Goal: Task Accomplishment & Management: Manage account settings

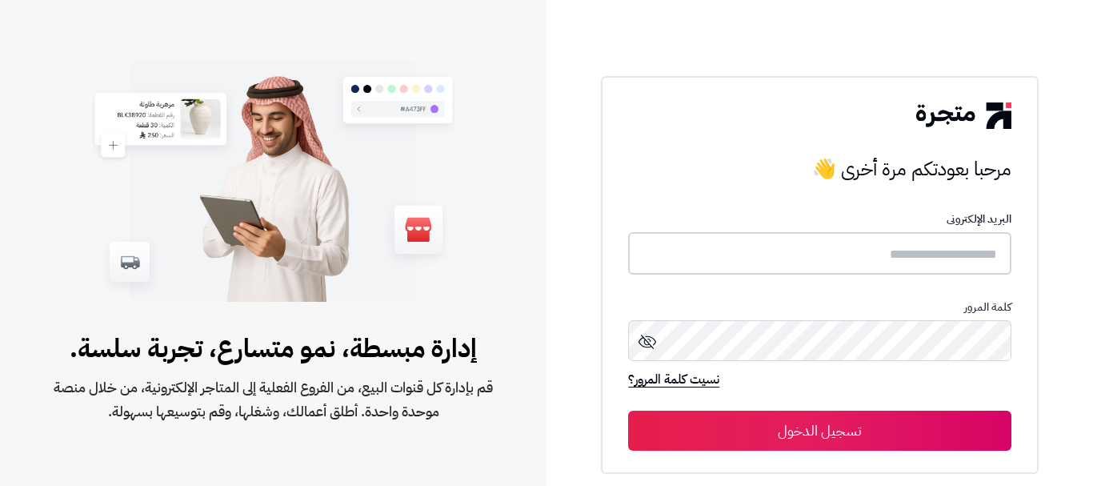
click at [909, 247] on input "text" at bounding box center [819, 253] width 383 height 42
type input "*"
type input "******"
click at [843, 431] on button "تسجيل الدخول" at bounding box center [819, 431] width 383 height 40
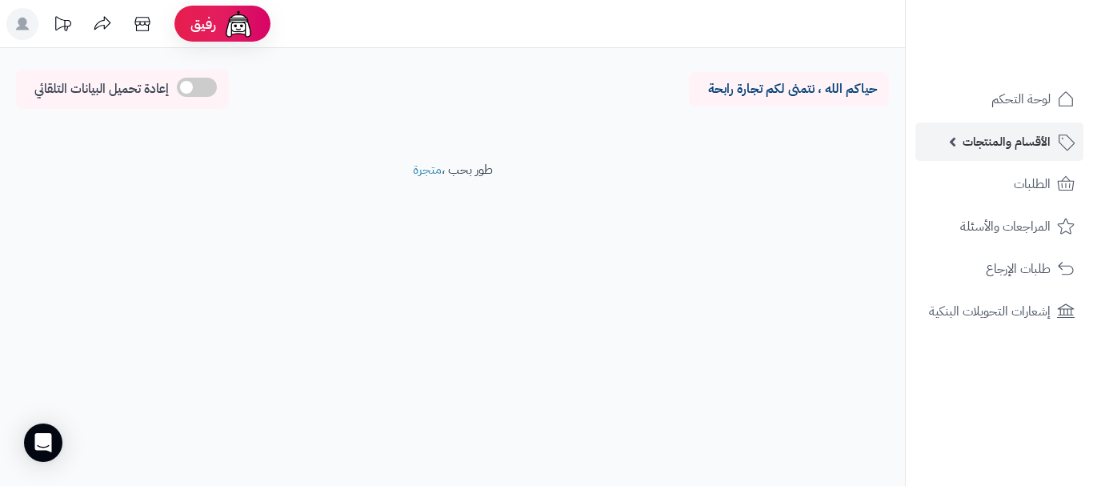
click at [1003, 134] on span "الأقسام والمنتجات" at bounding box center [1007, 141] width 88 height 22
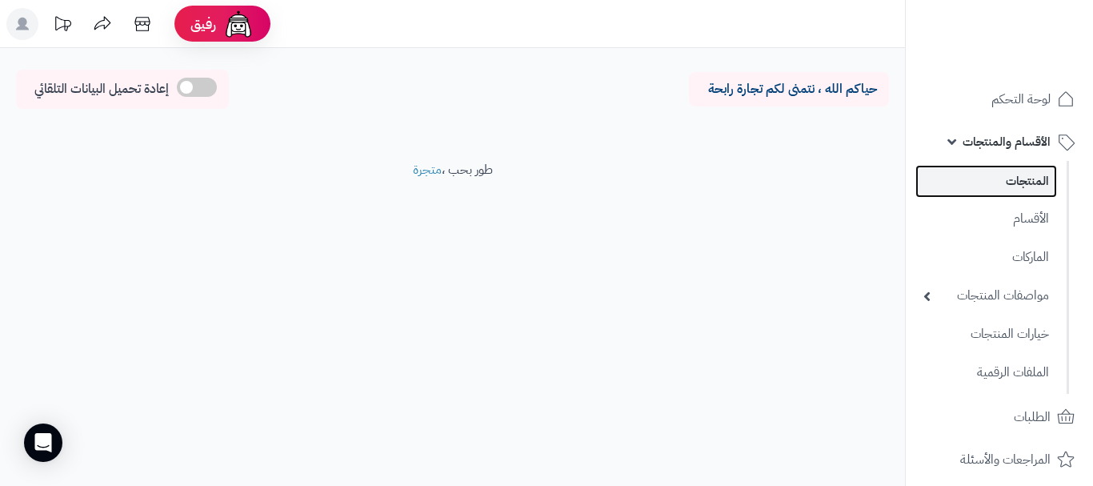
click at [1032, 189] on link "المنتجات" at bounding box center [986, 181] width 142 height 33
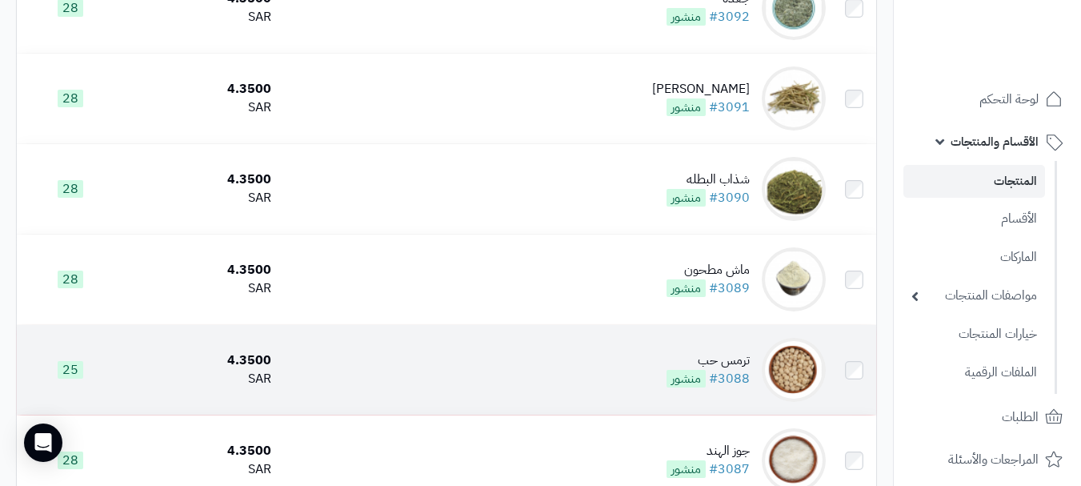
scroll to position [1120, 0]
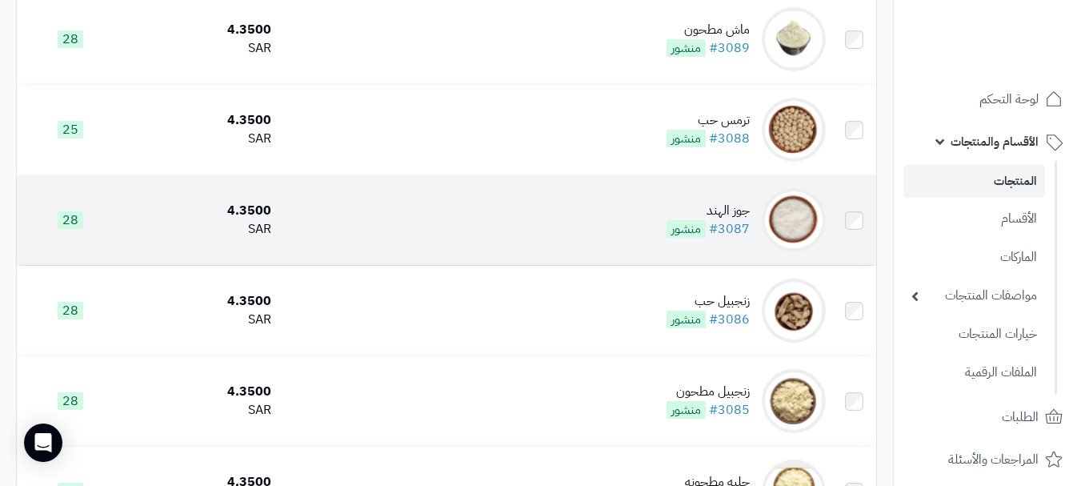
click at [595, 250] on td "جوز الهند #3087 منشور" at bounding box center [555, 220] width 555 height 90
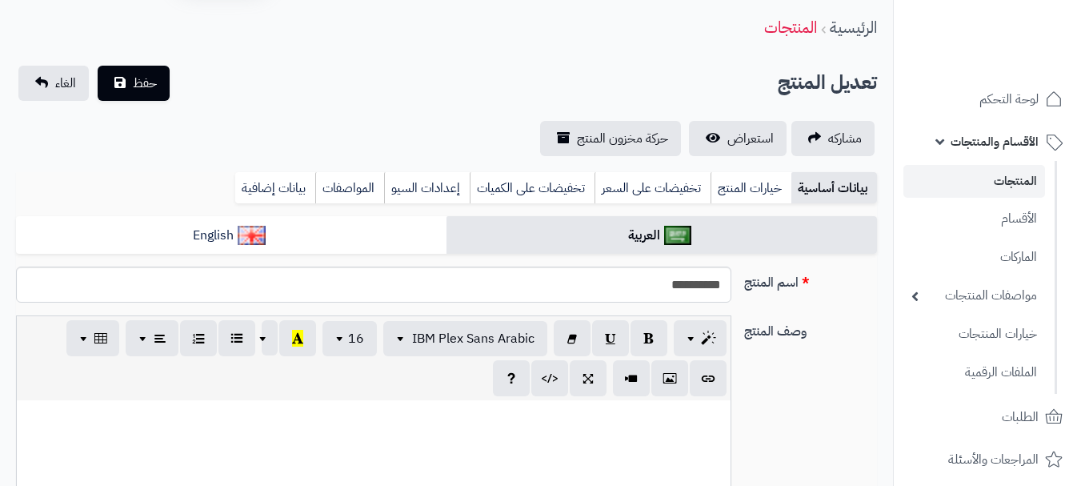
scroll to position [80, 0]
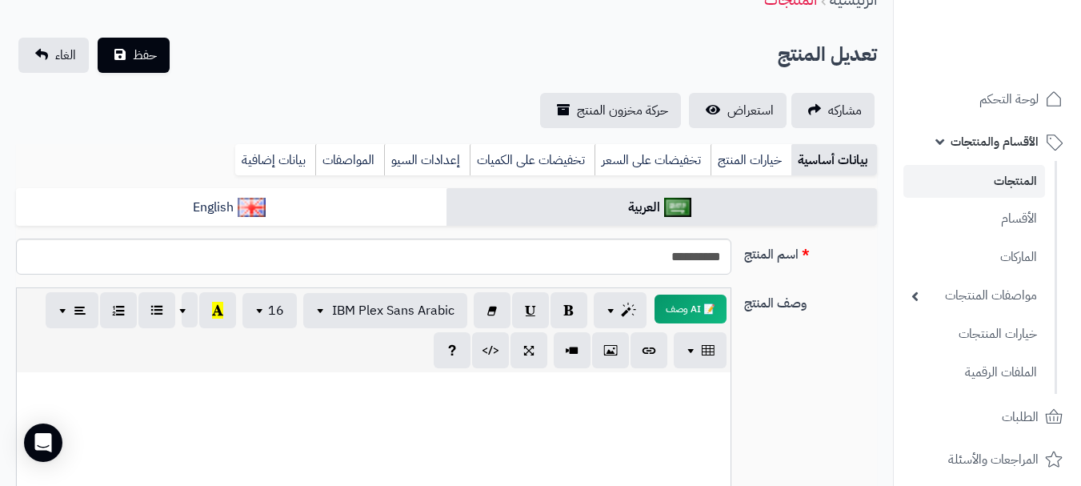
paste div
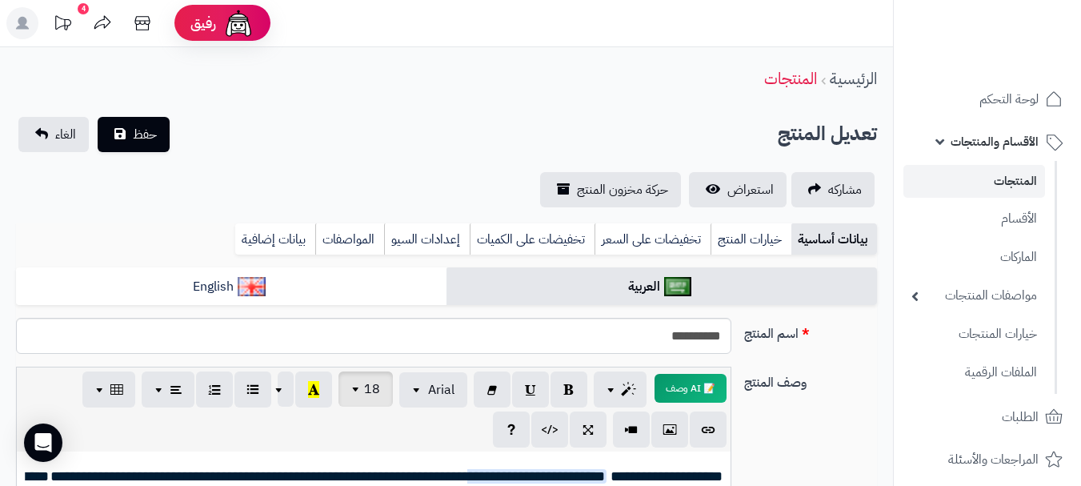
scroll to position [0, 0]
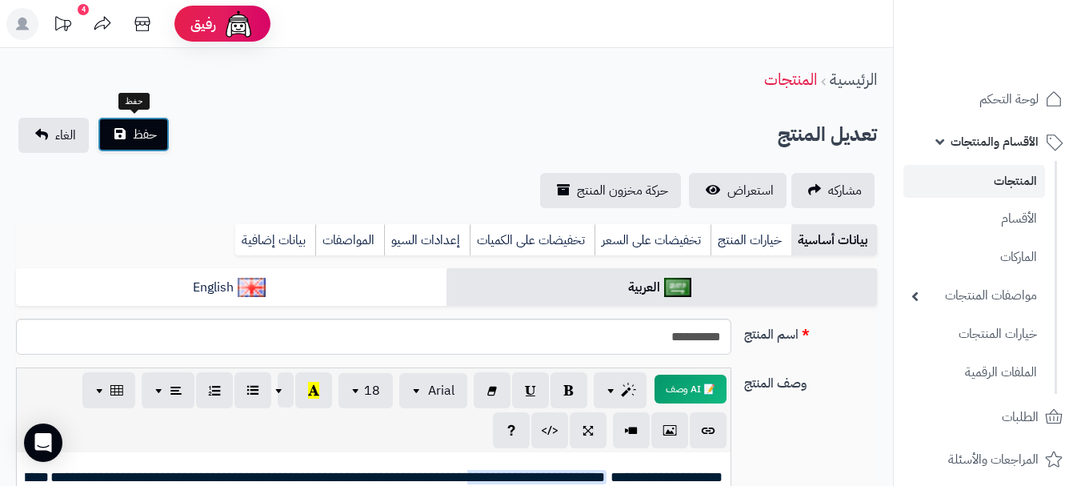
click at [146, 145] on button "حفظ" at bounding box center [134, 134] width 72 height 35
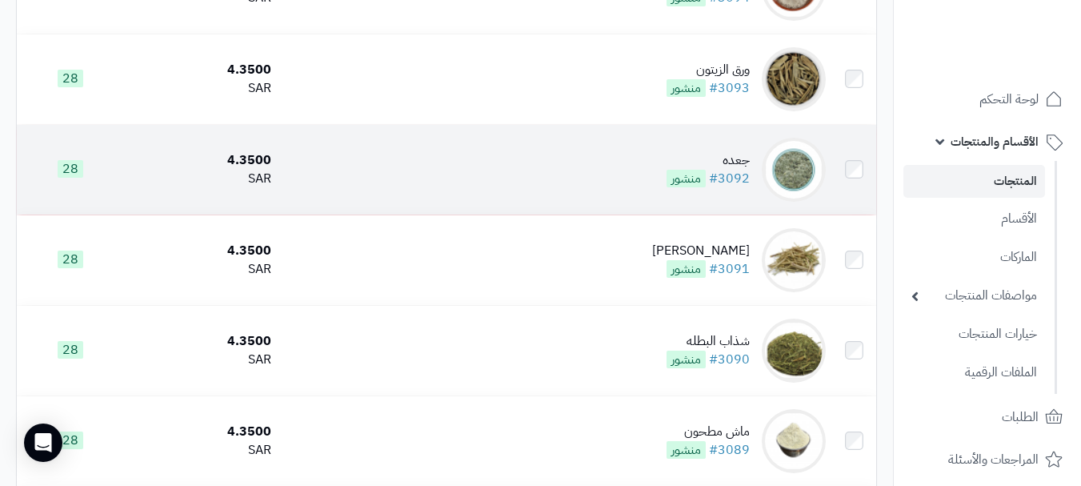
scroll to position [800, 0]
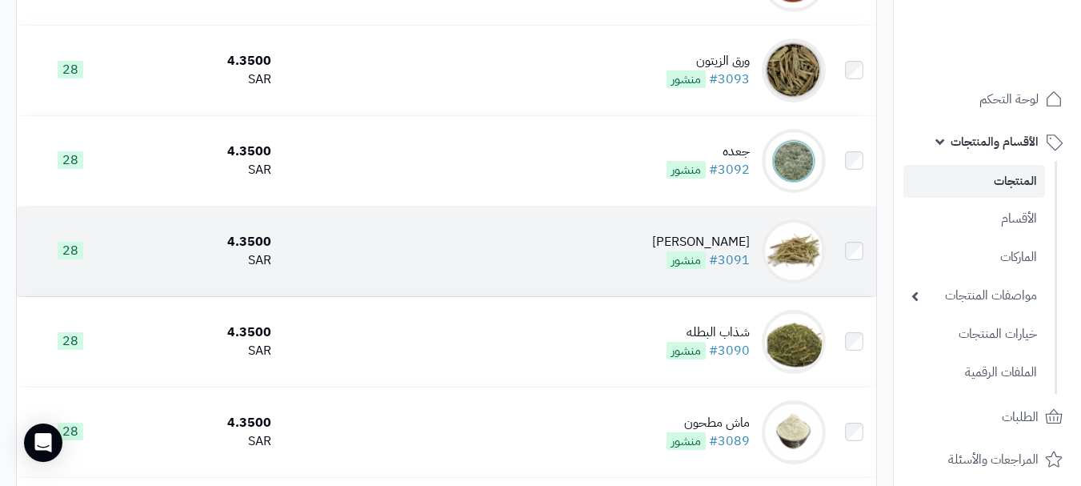
click at [608, 280] on td "حزا #3091 منشور" at bounding box center [555, 251] width 555 height 90
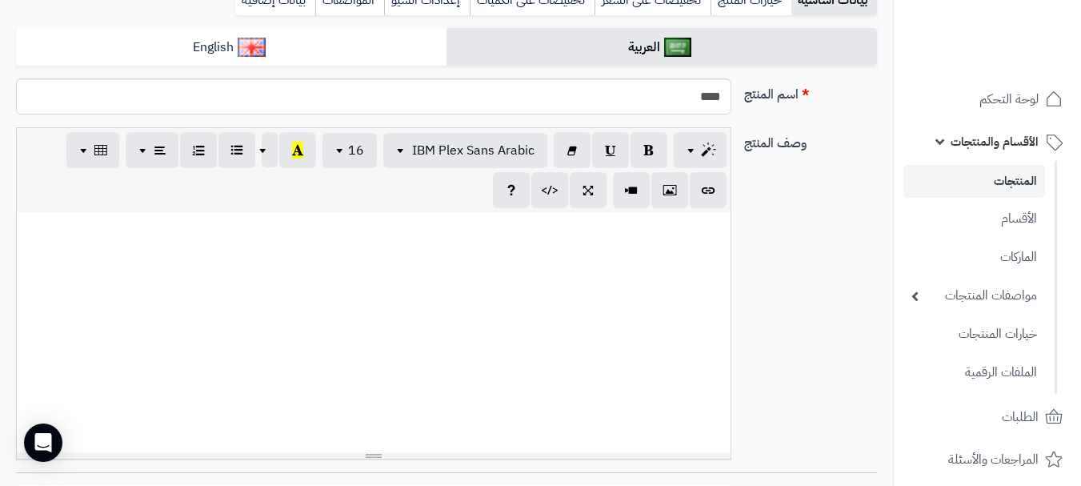
scroll to position [992, 0]
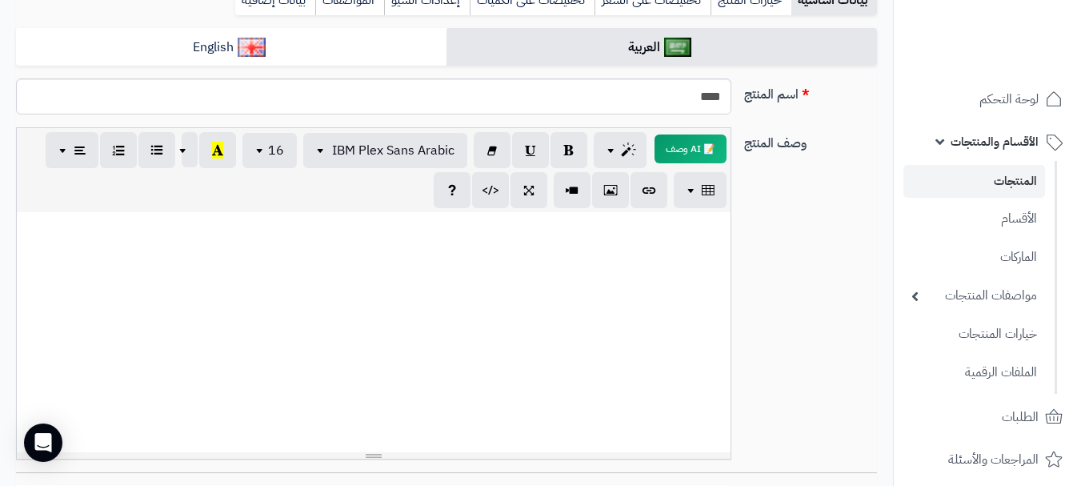
paste div
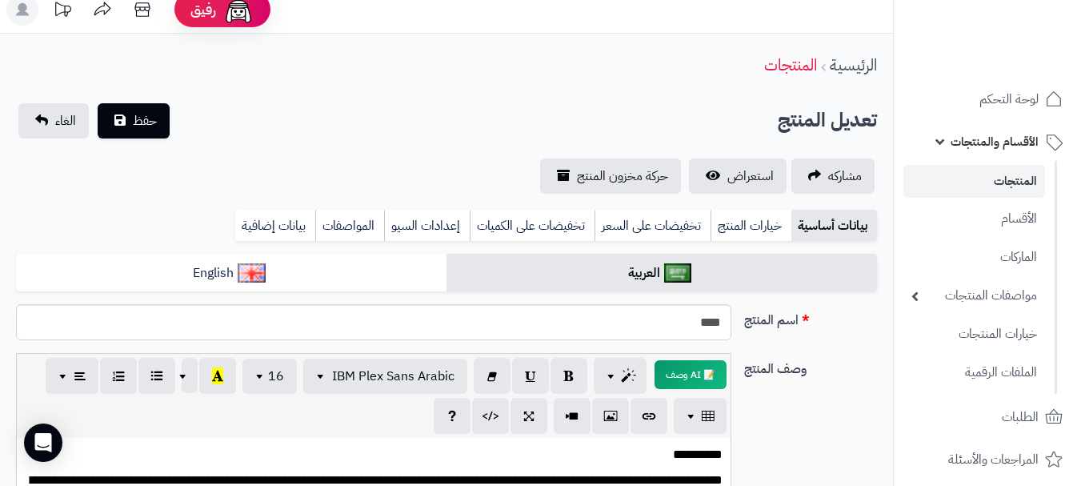
scroll to position [0, 0]
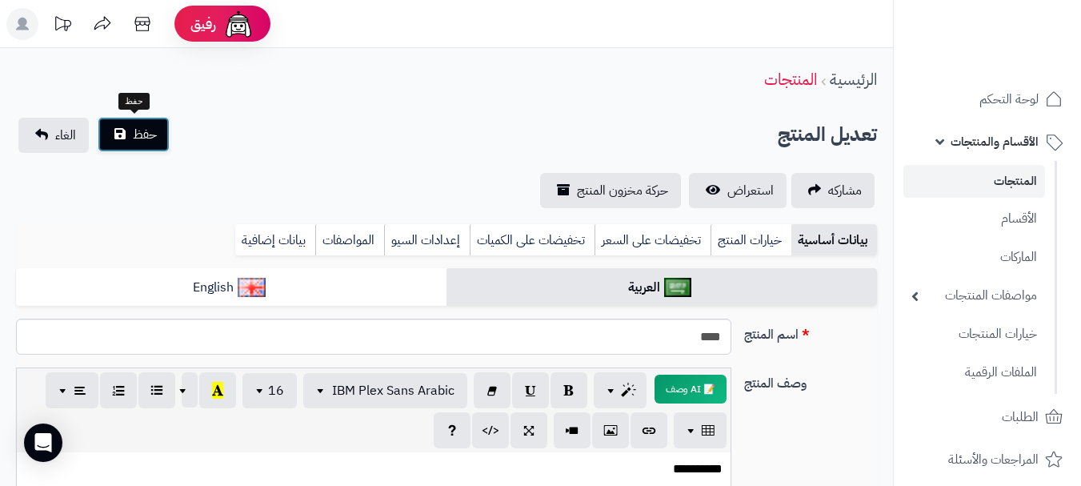
click at [159, 137] on button "حفظ" at bounding box center [134, 134] width 72 height 35
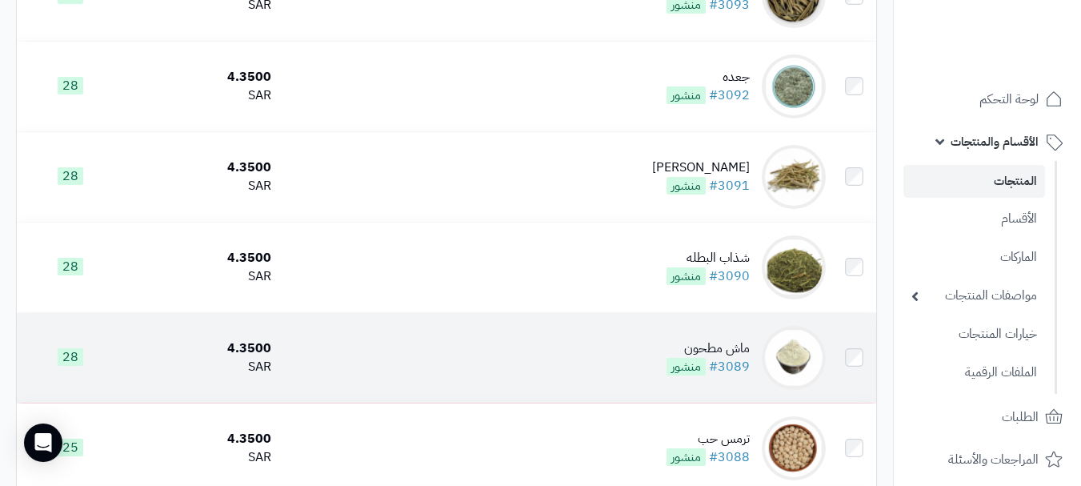
scroll to position [880, 0]
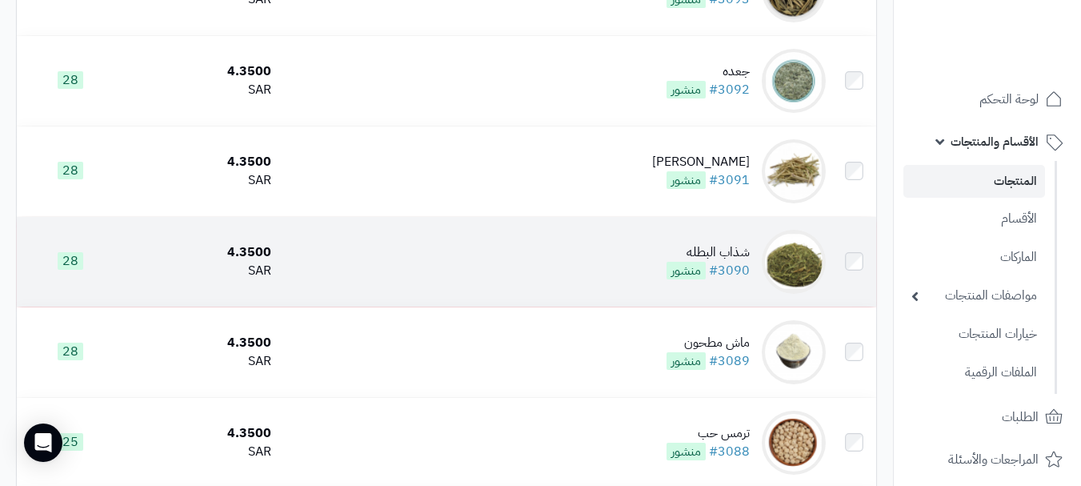
click at [660, 281] on td "شذاب البطله #3090 منشور" at bounding box center [555, 262] width 555 height 90
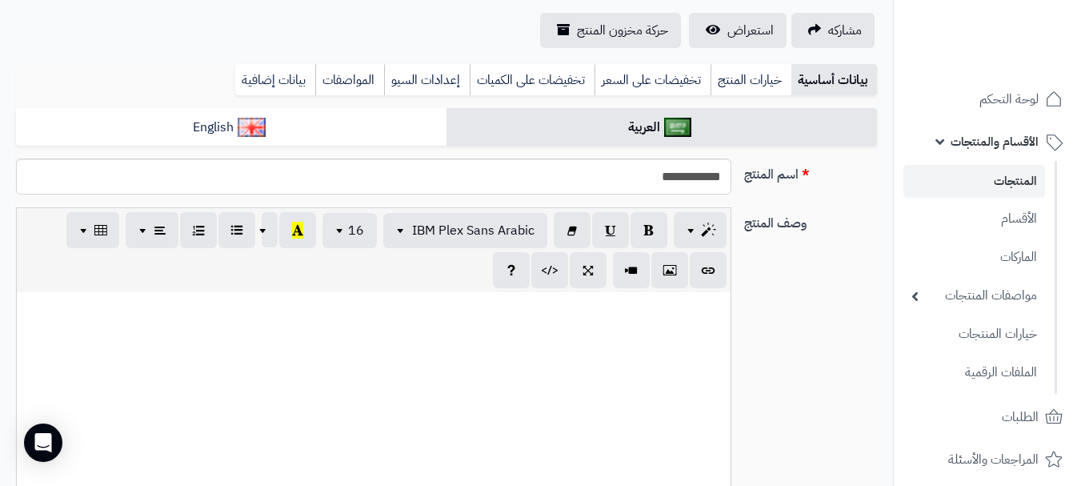
scroll to position [992, 0]
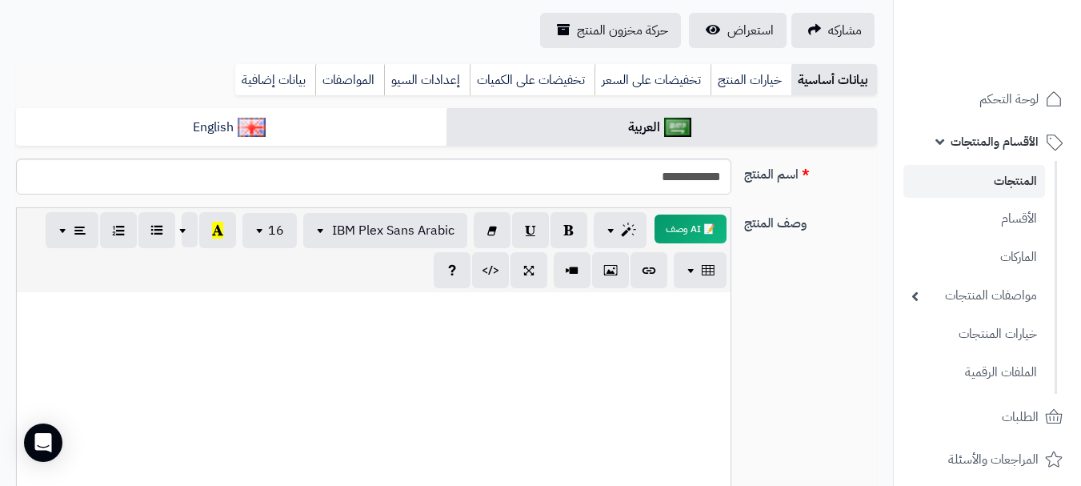
paste div
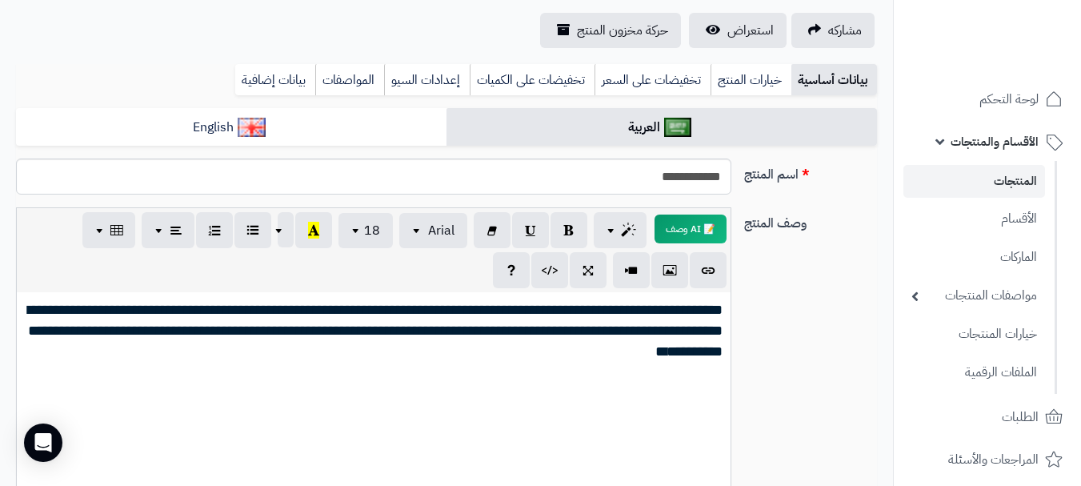
scroll to position [0, 0]
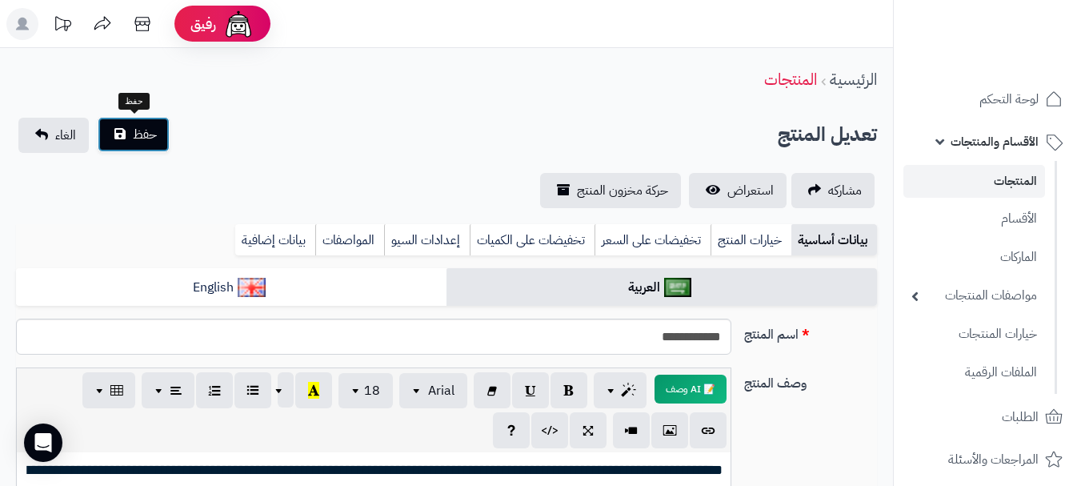
click at [147, 139] on span "حفظ" at bounding box center [145, 134] width 24 height 19
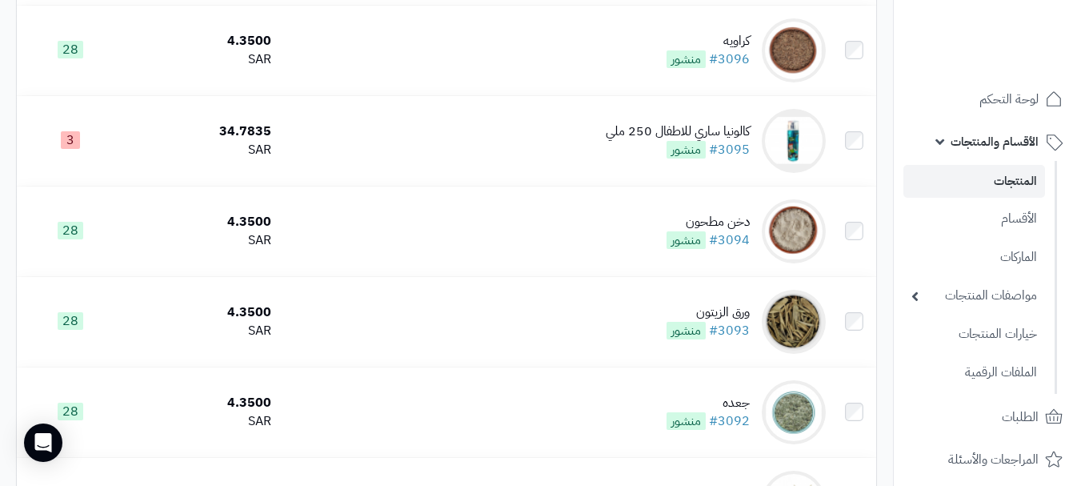
scroll to position [640, 0]
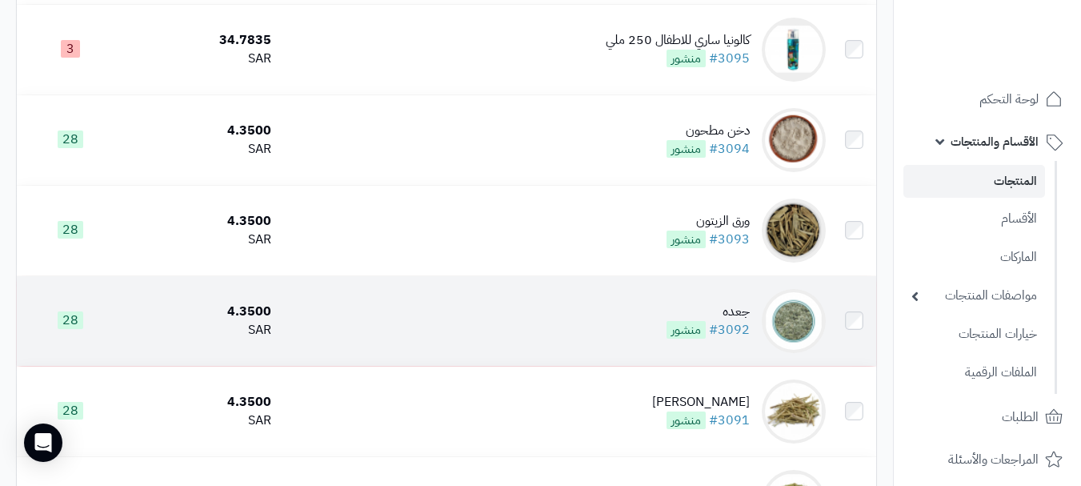
click at [635, 335] on td "جعده #3092 منشور" at bounding box center [555, 321] width 555 height 90
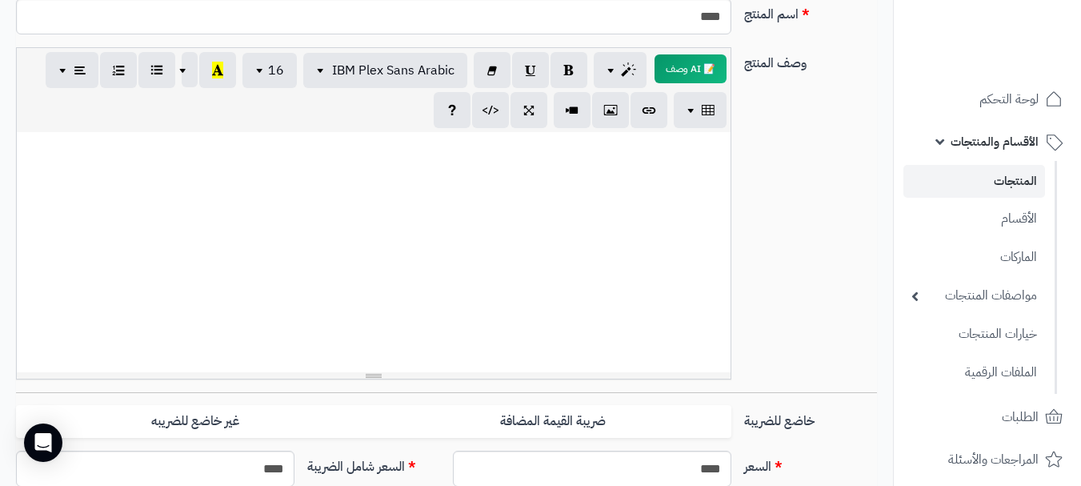
scroll to position [560, 0]
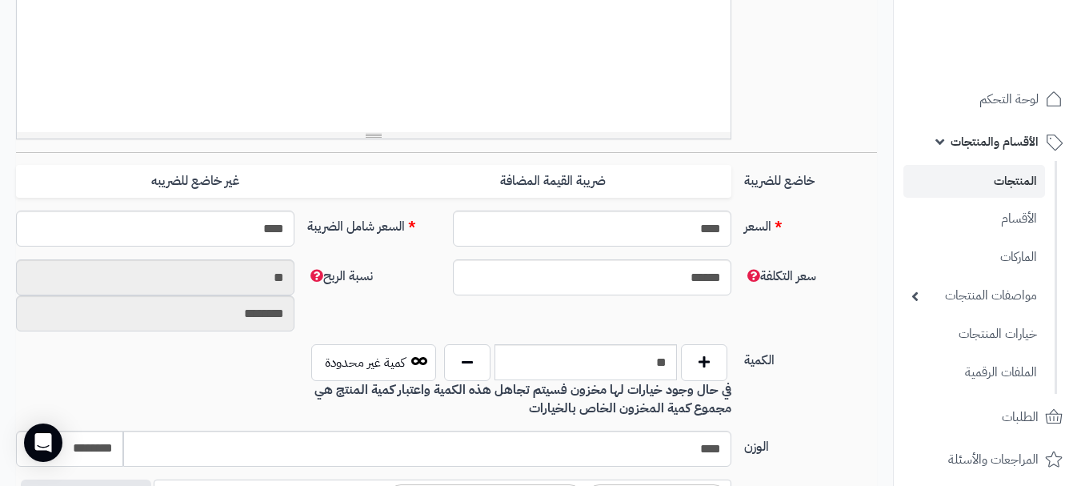
paste div
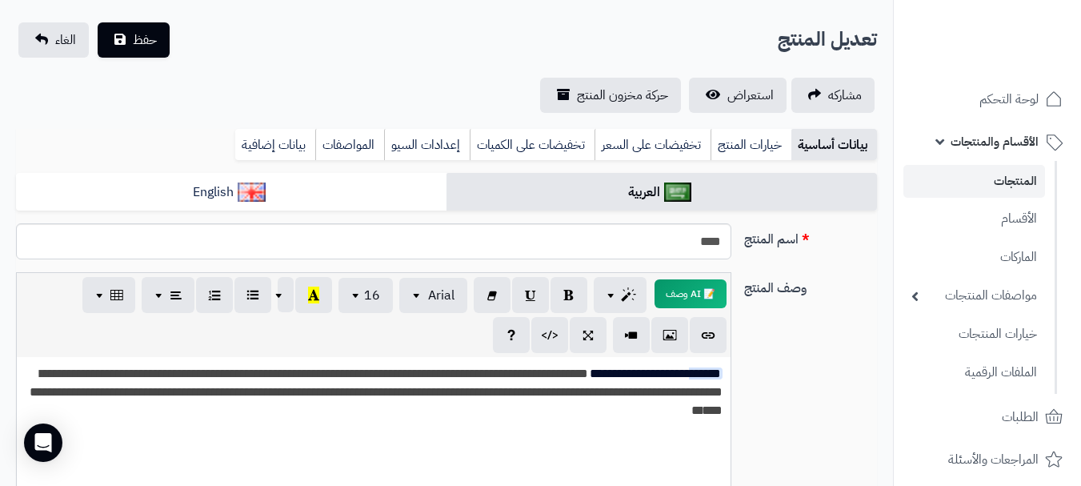
scroll to position [80, 0]
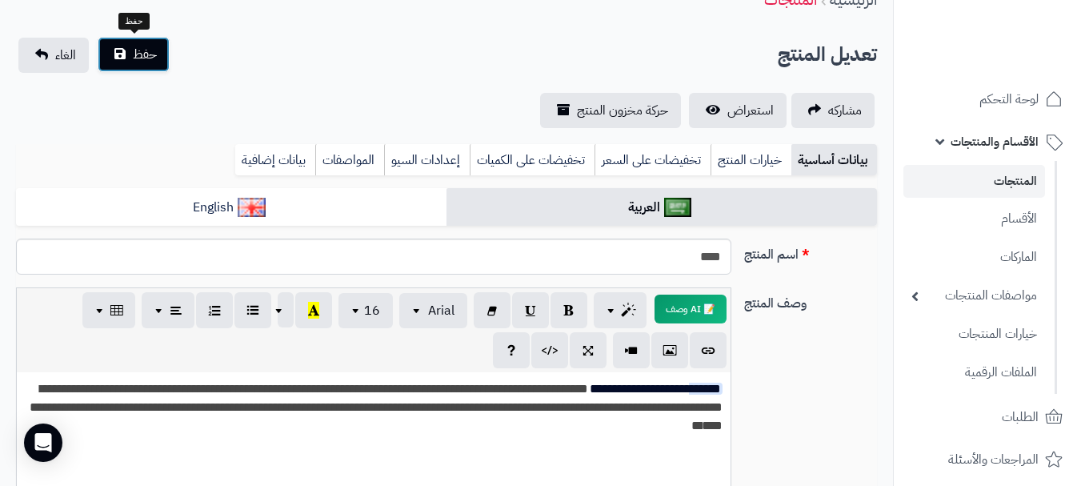
click at [139, 59] on span "حفظ" at bounding box center [145, 54] width 24 height 19
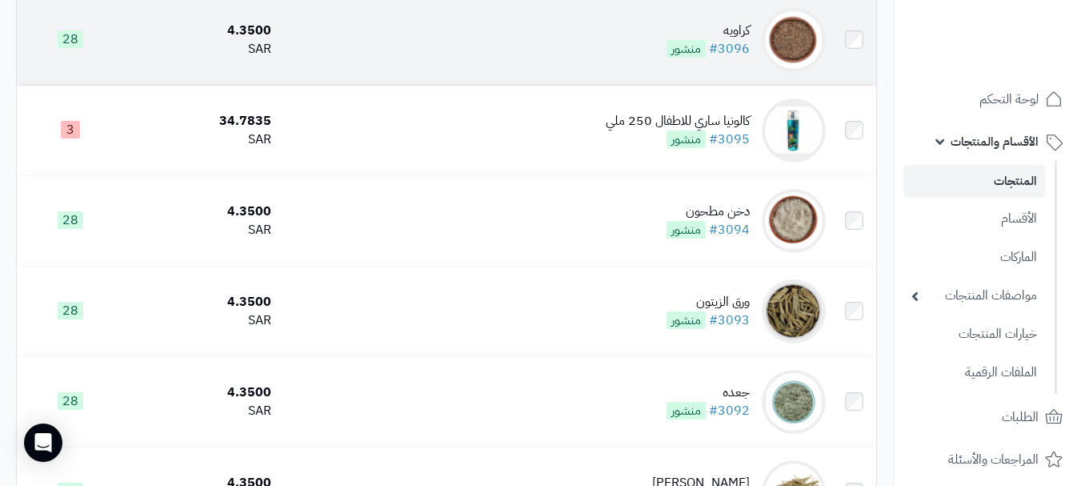
scroll to position [560, 0]
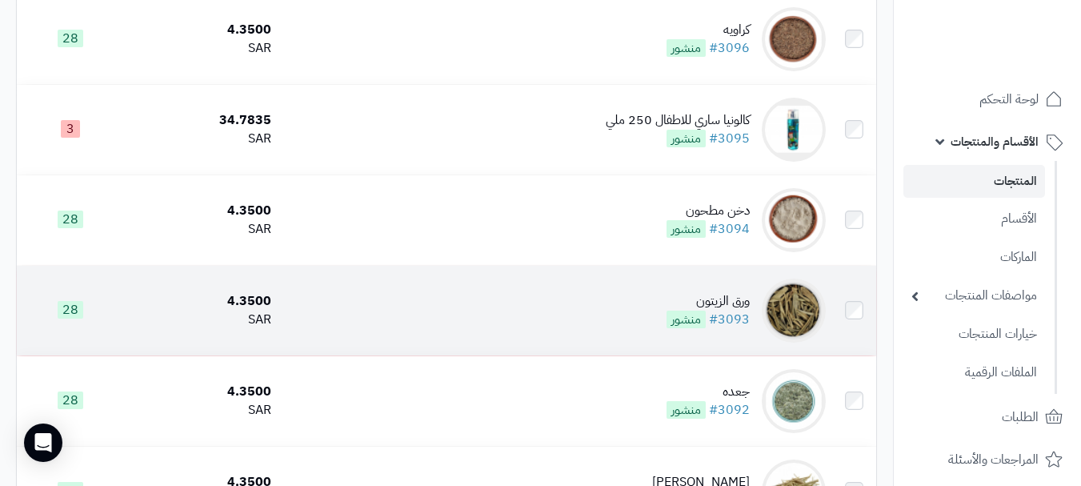
click at [571, 326] on td "ورق الزيتون #3093 منشور" at bounding box center [555, 311] width 555 height 90
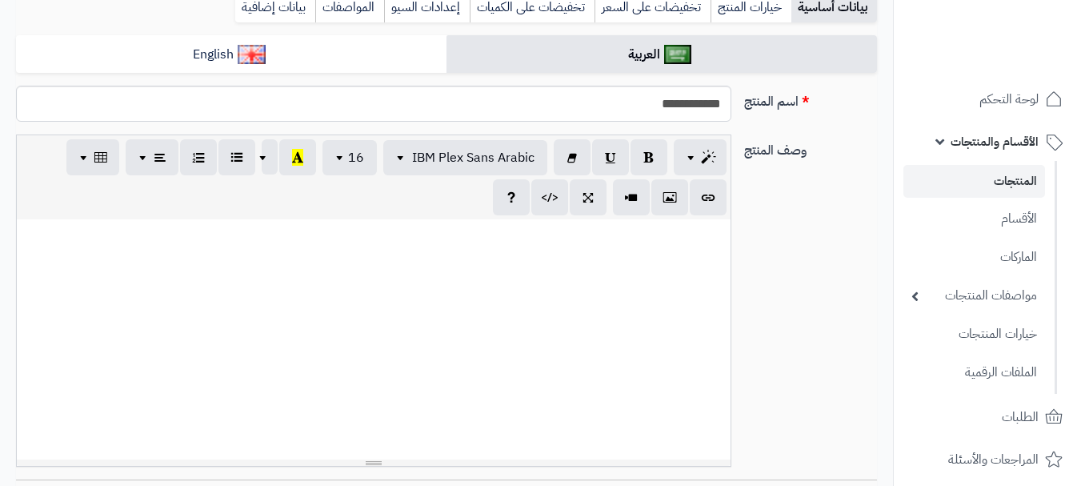
scroll to position [240, 0]
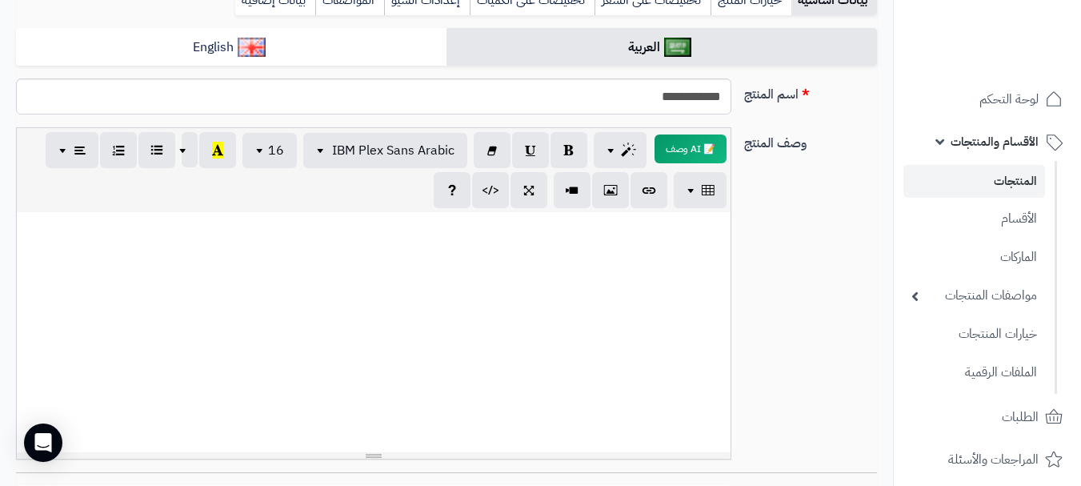
paste div
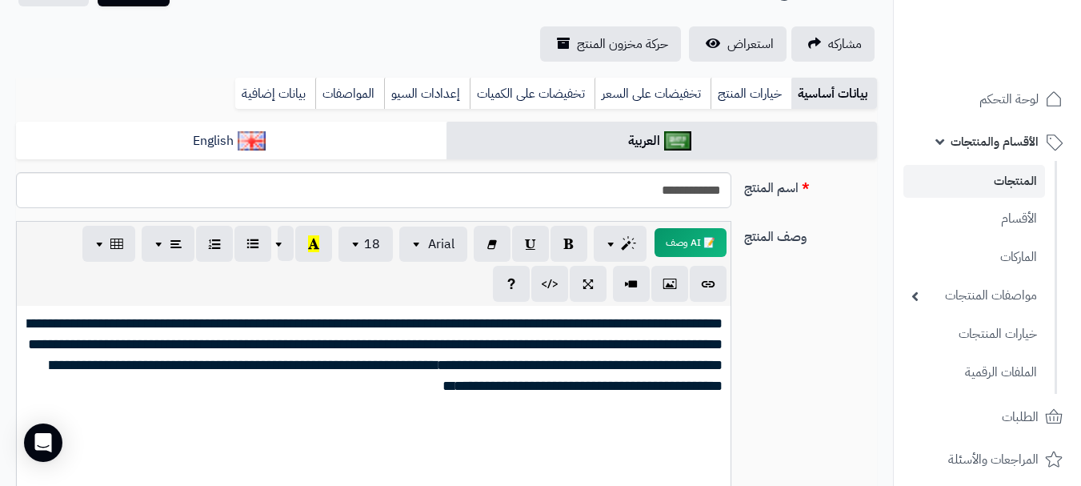
scroll to position [0, 0]
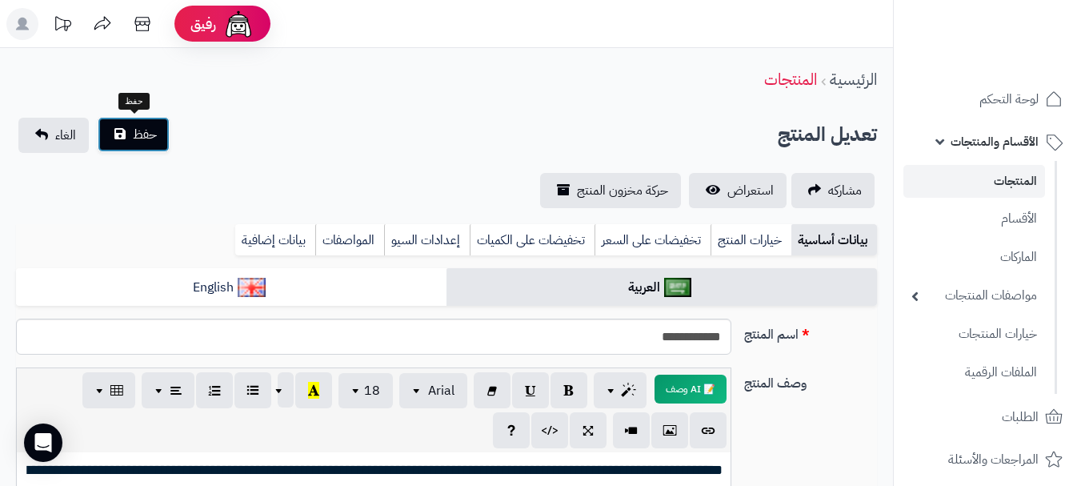
click at [122, 135] on button "حفظ" at bounding box center [134, 134] width 72 height 35
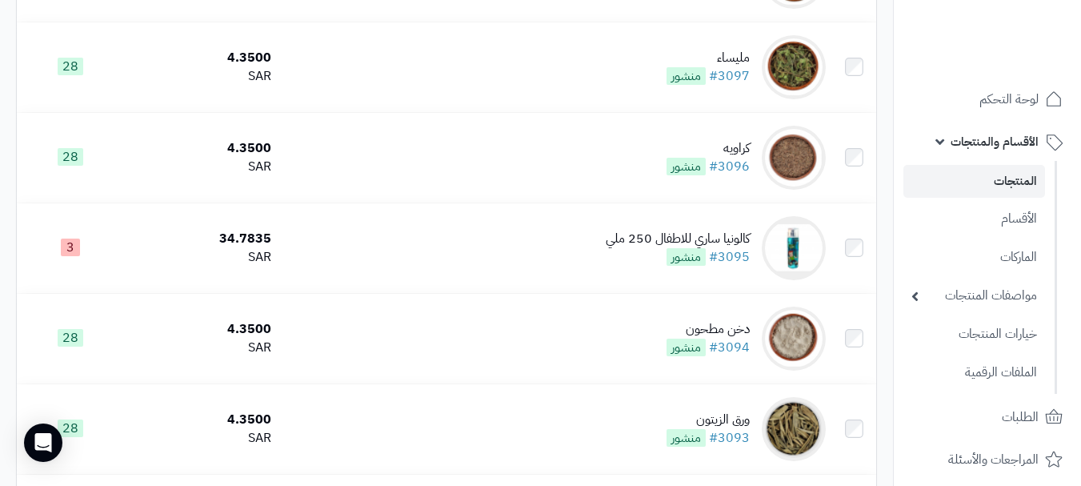
scroll to position [480, 0]
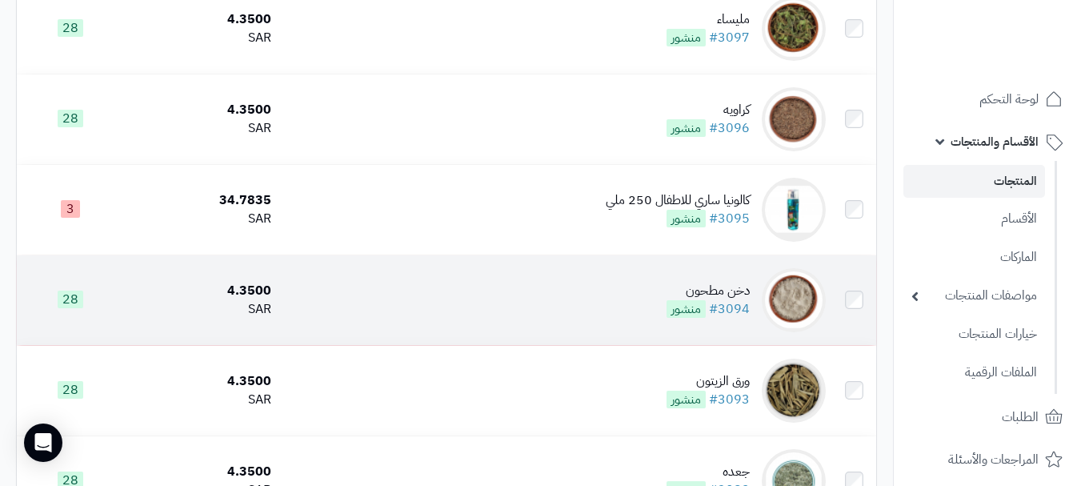
click at [623, 321] on td "دخن مطحون #3094 منشور" at bounding box center [555, 300] width 555 height 90
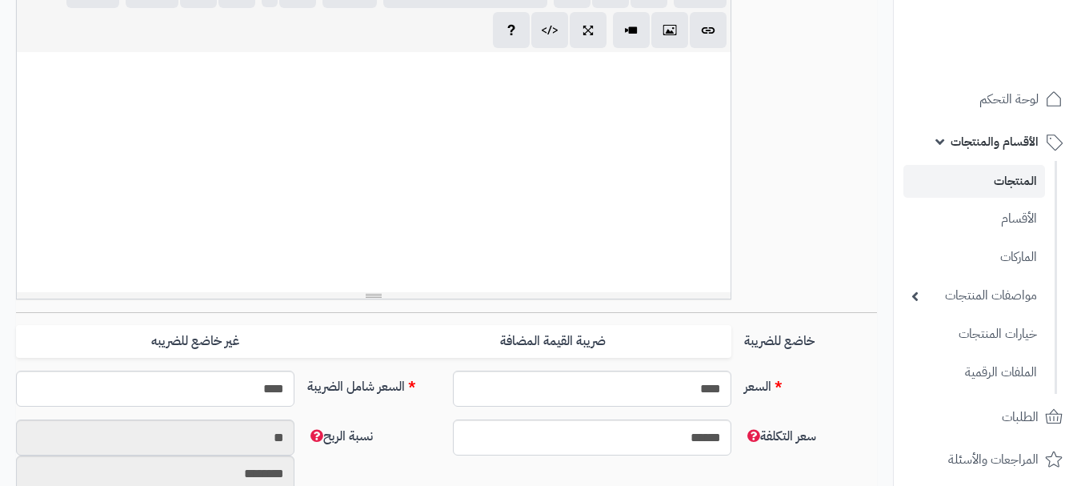
scroll to position [992, 0]
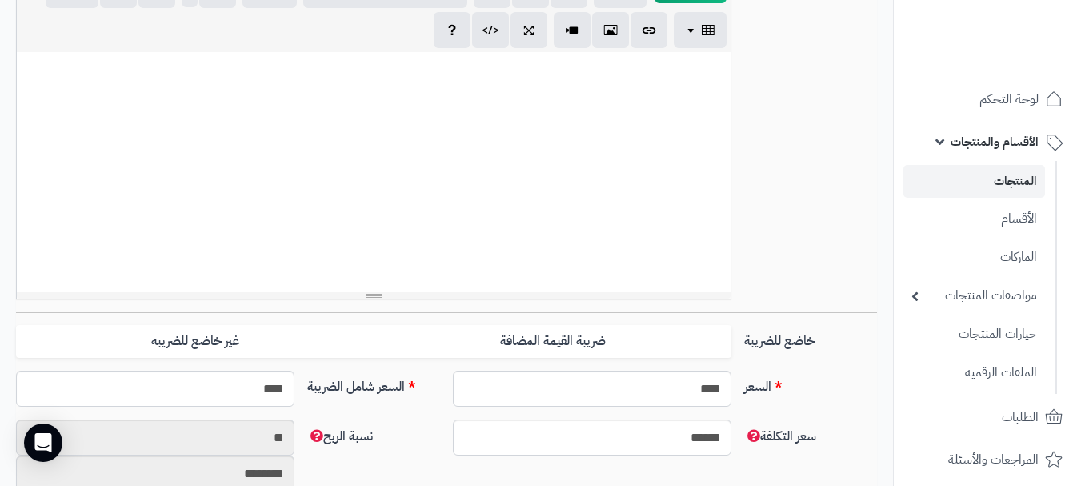
paste div
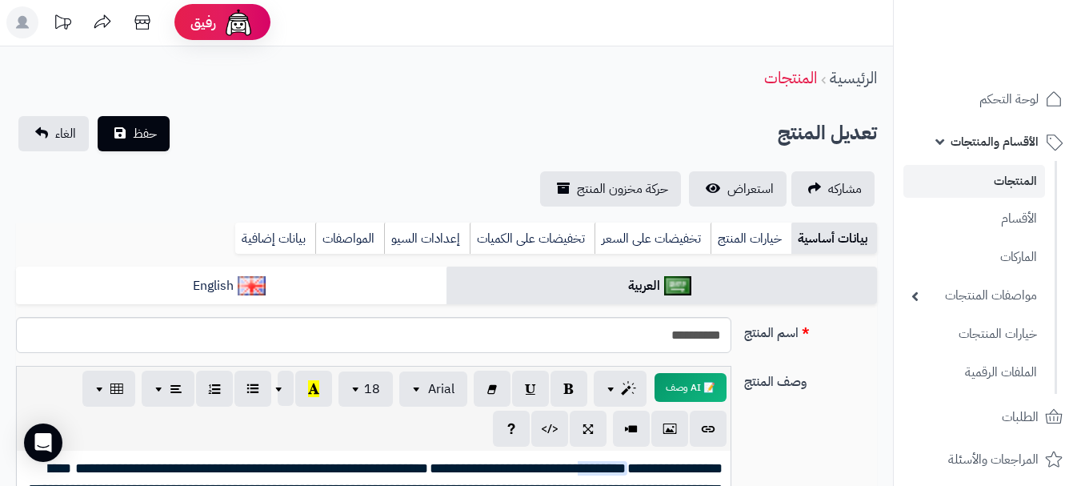
scroll to position [0, 0]
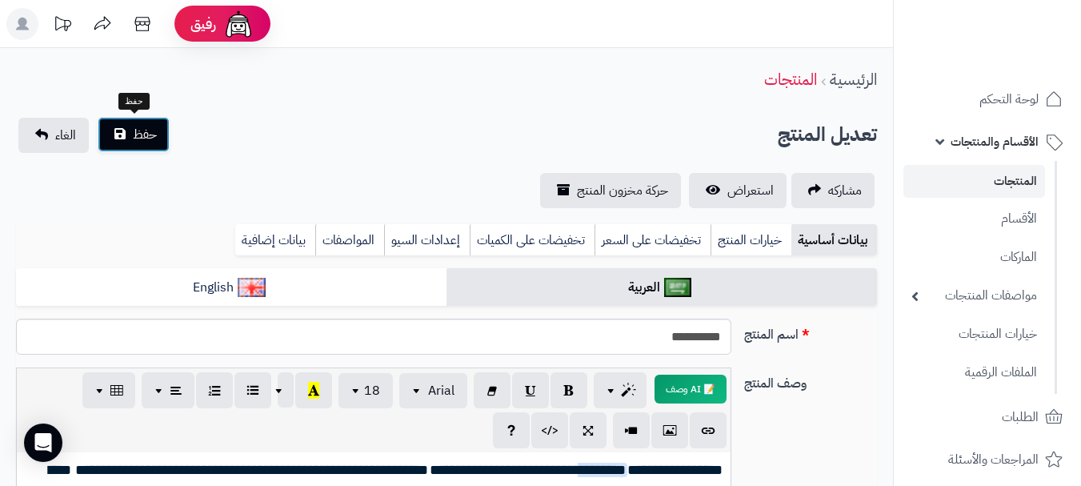
click at [126, 149] on button "حفظ" at bounding box center [134, 134] width 72 height 35
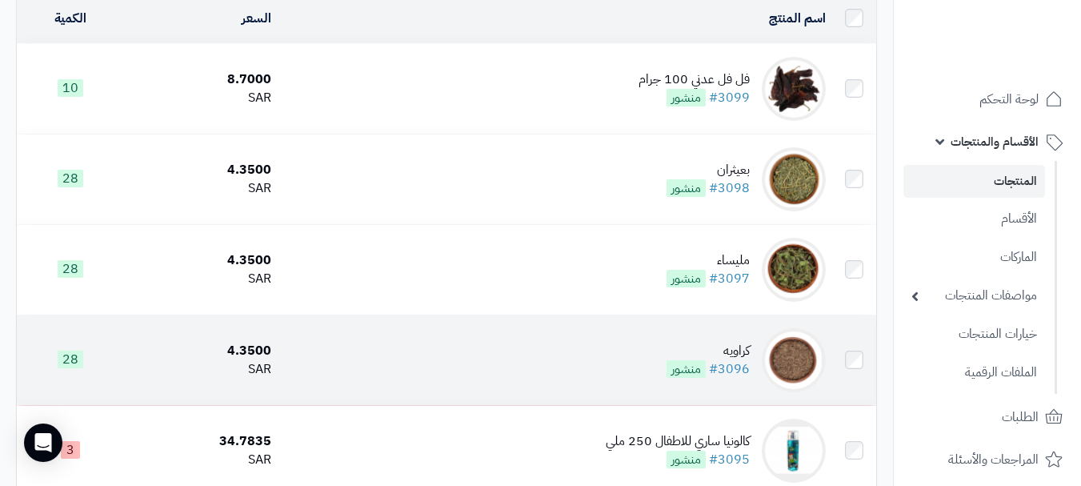
scroll to position [240, 0]
click at [624, 363] on td "كراويه #3096 منشور" at bounding box center [555, 359] width 555 height 90
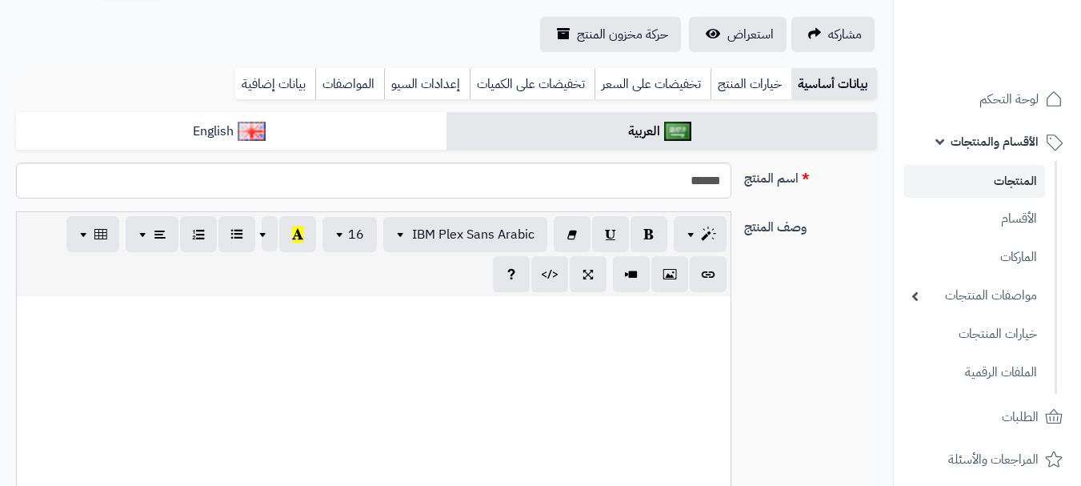
scroll to position [160, 0]
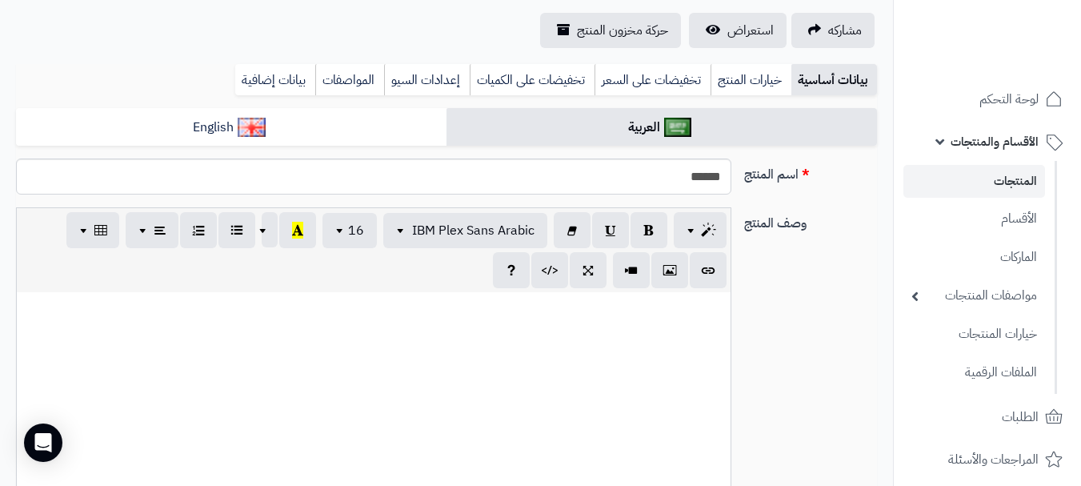
paste div
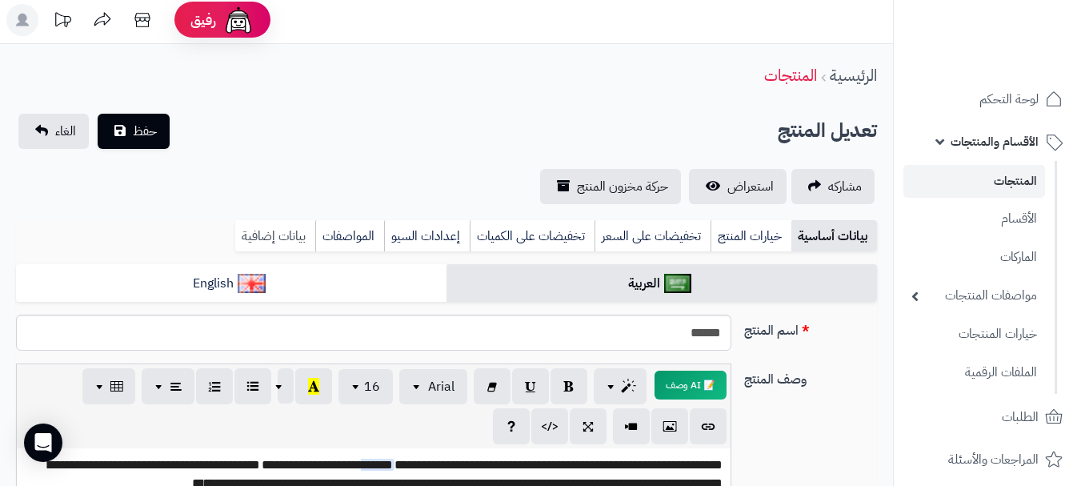
scroll to position [0, 0]
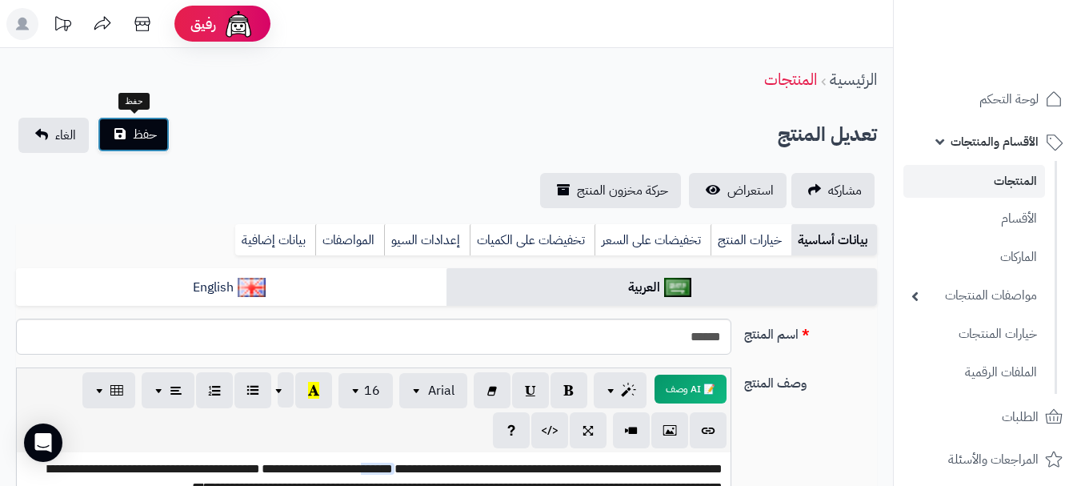
click at [127, 131] on button "حفظ" at bounding box center [134, 134] width 72 height 35
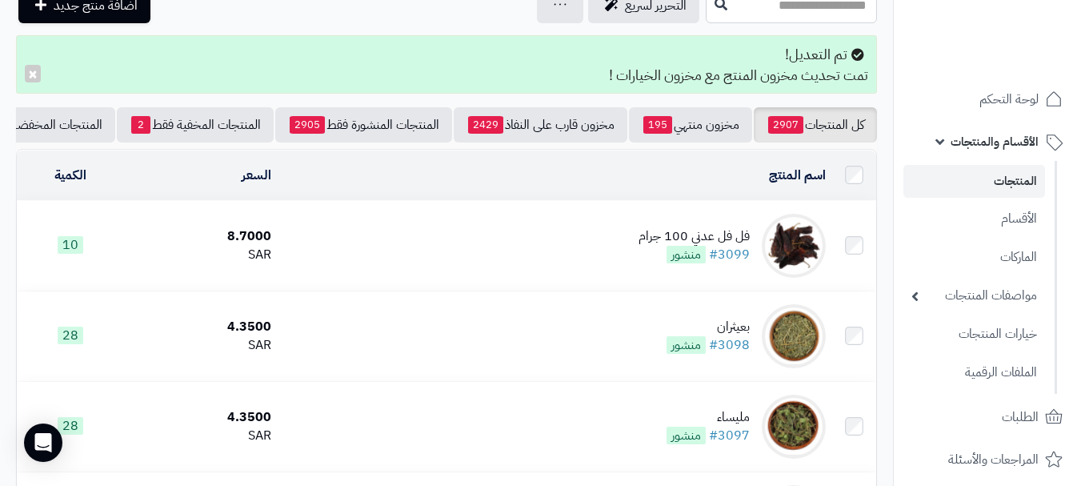
scroll to position [160, 0]
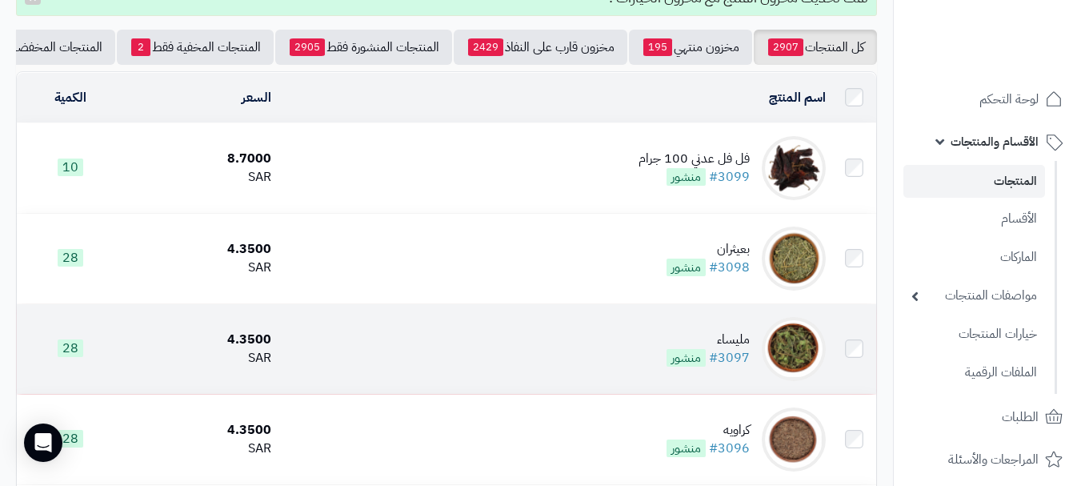
click at [611, 350] on td "مليساء #3097 منشور" at bounding box center [555, 349] width 555 height 90
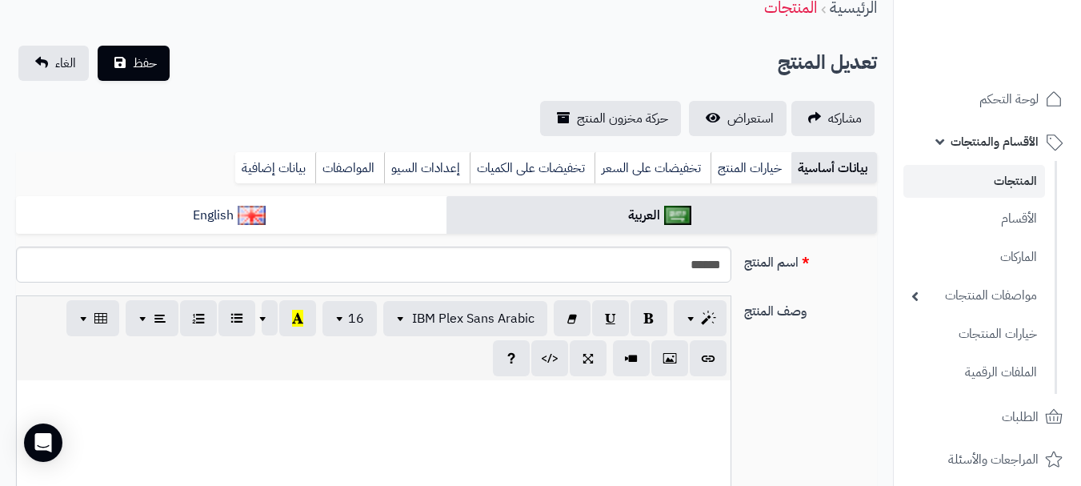
scroll to position [160, 0]
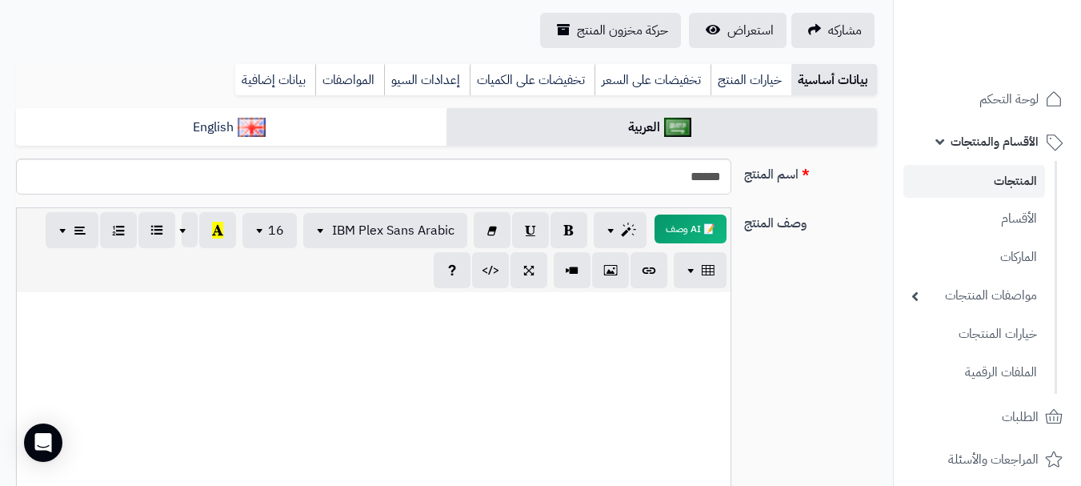
paste div
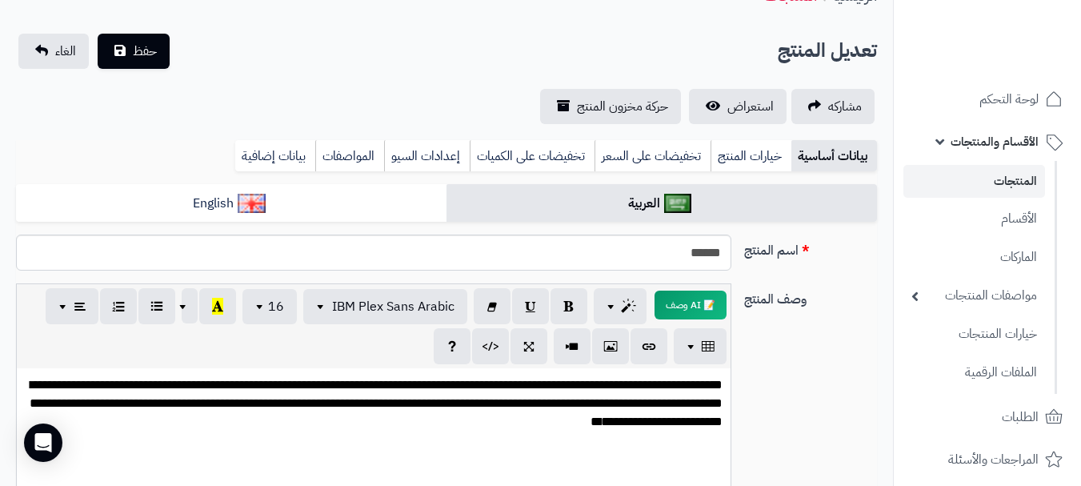
scroll to position [0, 0]
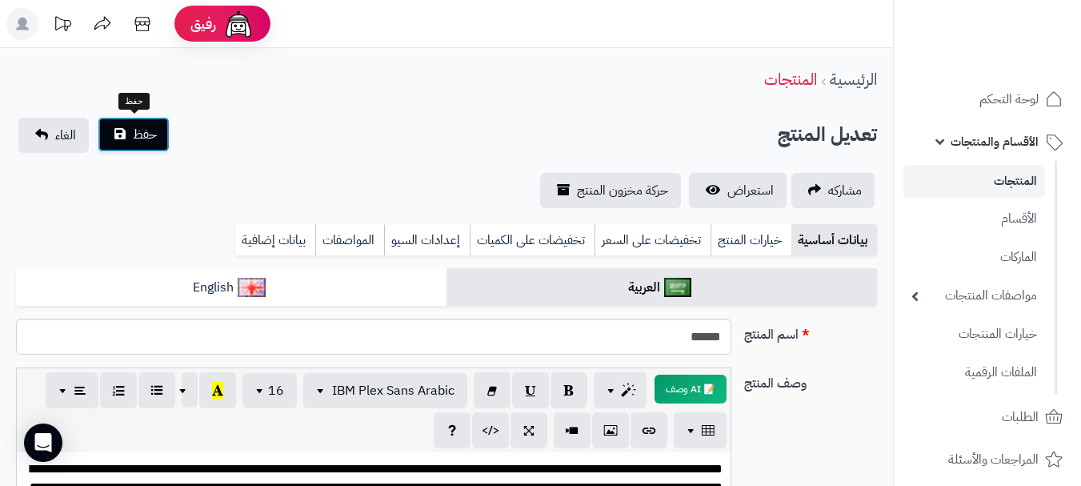
click at [140, 138] on span "حفظ" at bounding box center [145, 134] width 24 height 19
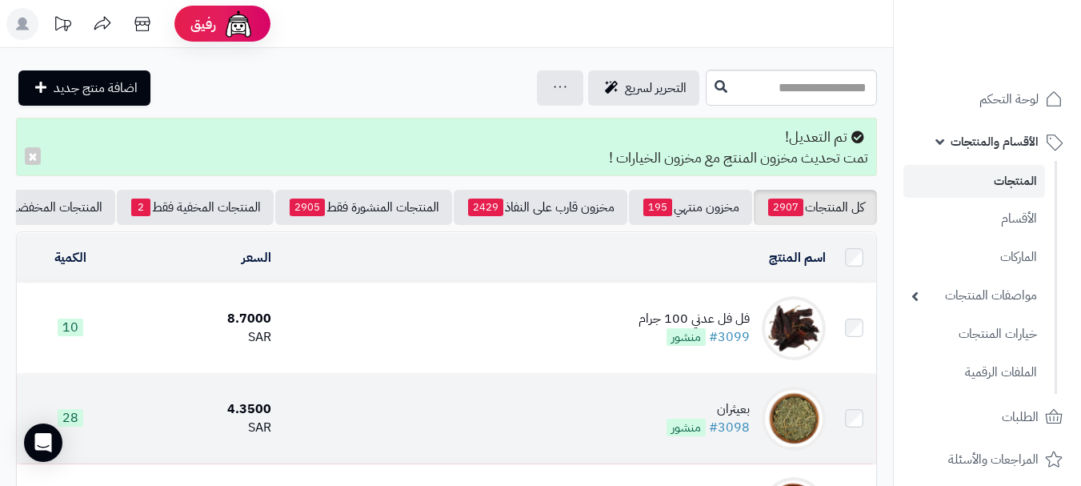
click at [563, 414] on td "بعيثران #3098 منشور" at bounding box center [555, 419] width 555 height 90
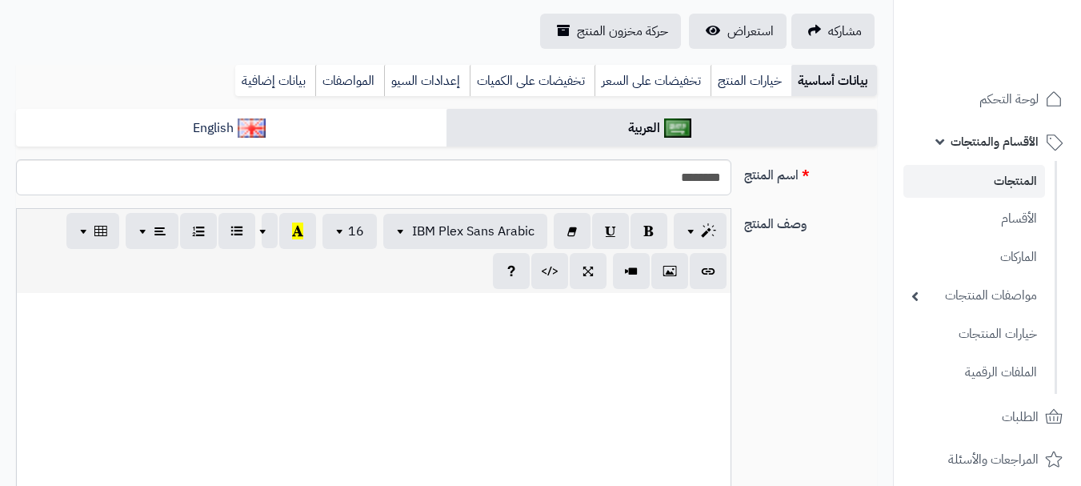
scroll to position [992, 0]
paste div
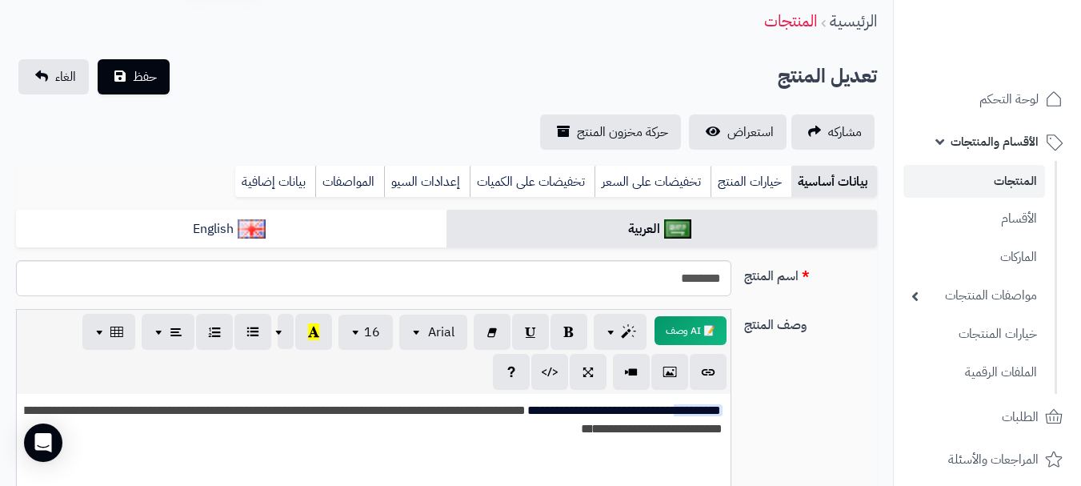
scroll to position [0, 0]
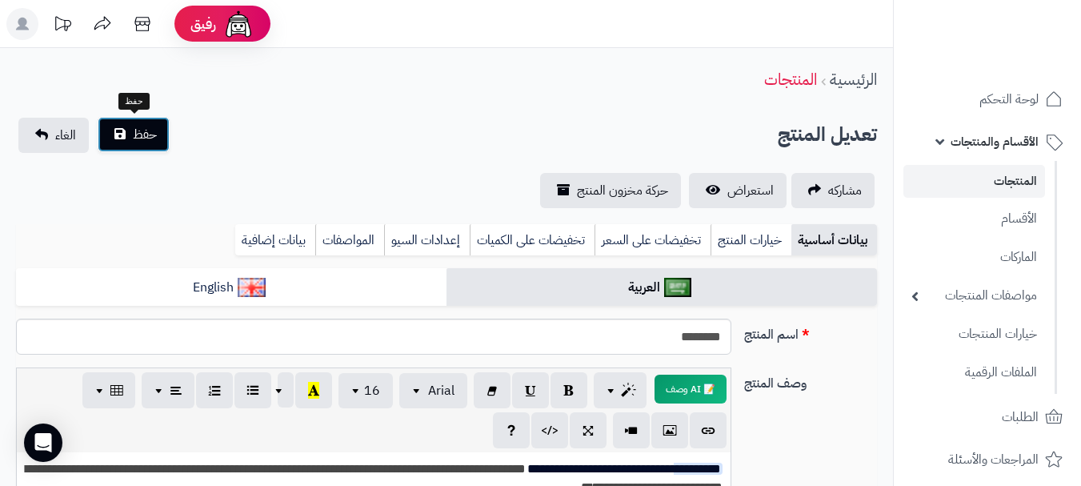
click at [148, 138] on span "حفظ" at bounding box center [145, 134] width 24 height 19
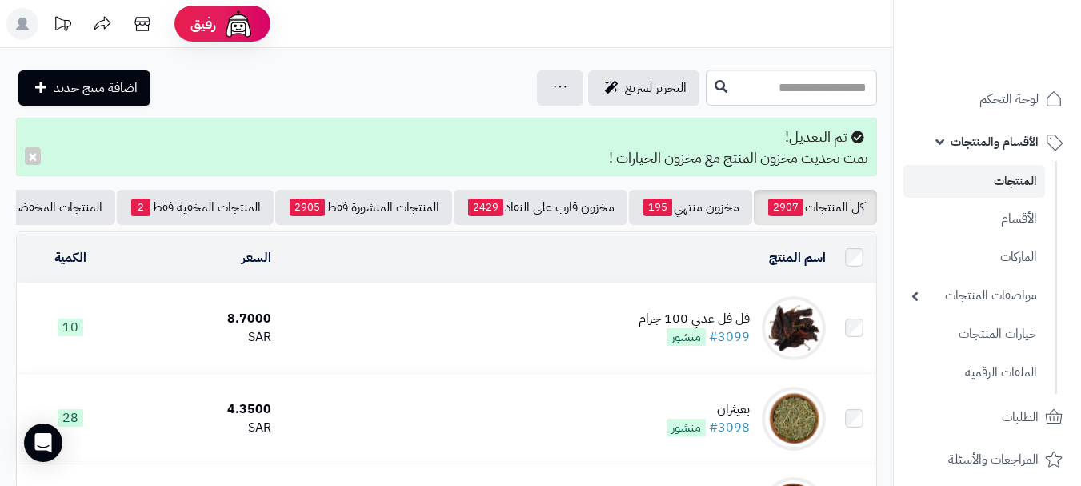
click at [635, 351] on td "فل فل عدني 100 جرام #3099 منشور" at bounding box center [555, 328] width 555 height 90
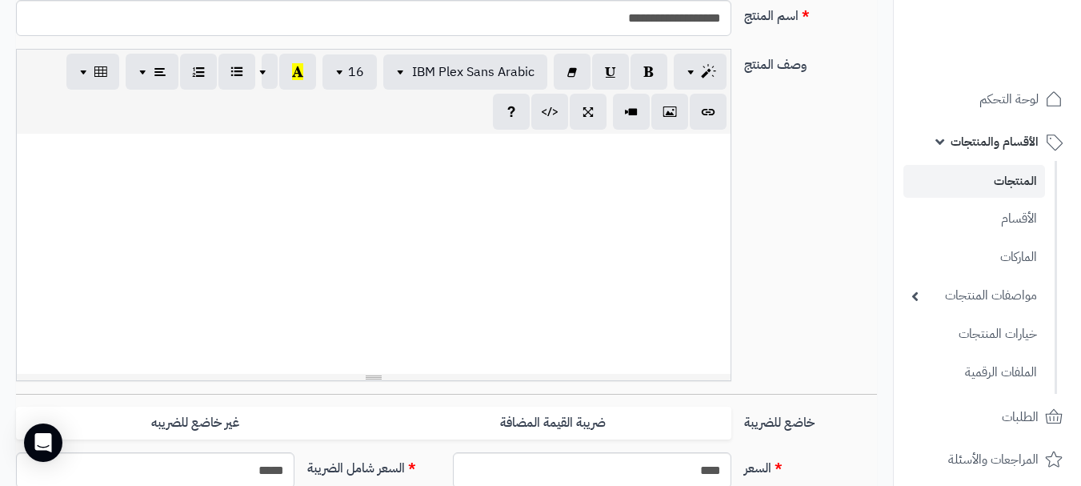
scroll to position [320, 0]
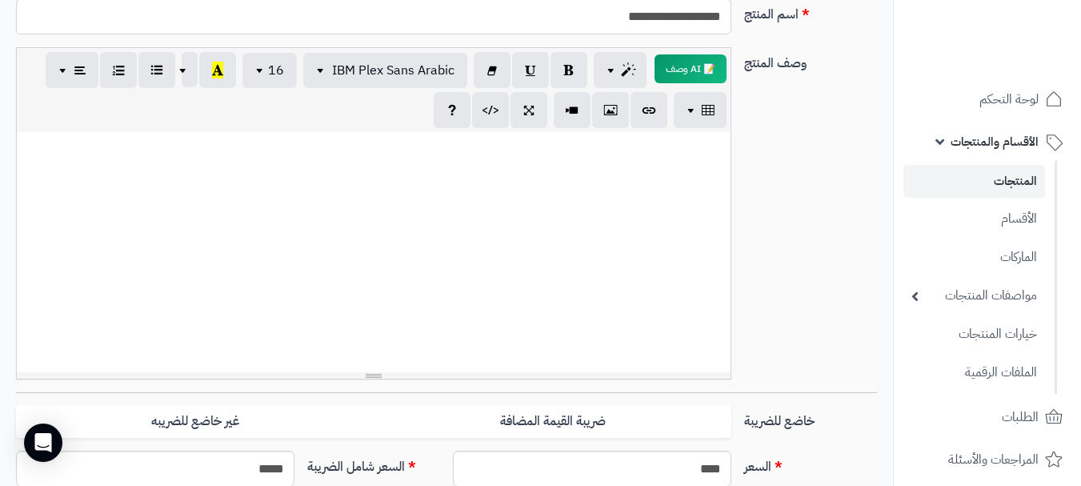
paste div
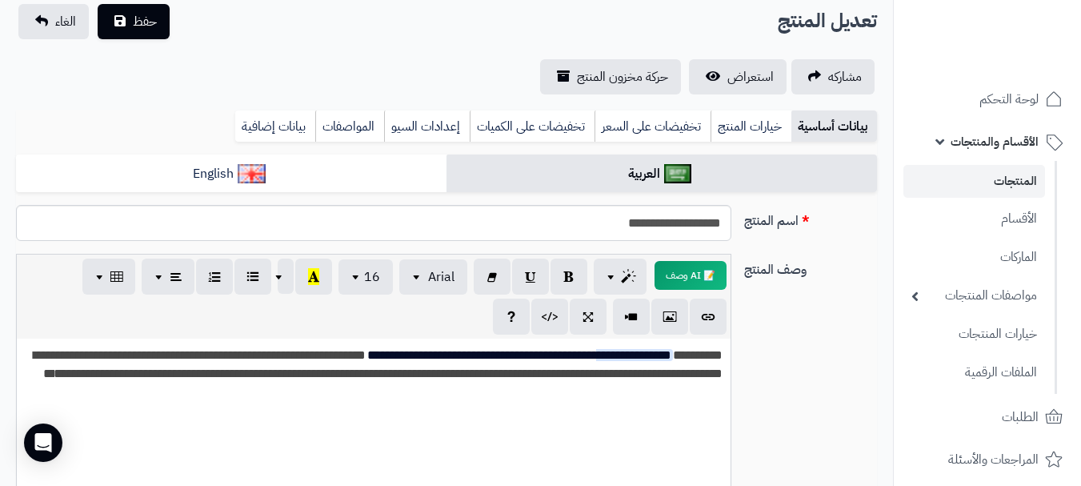
scroll to position [80, 0]
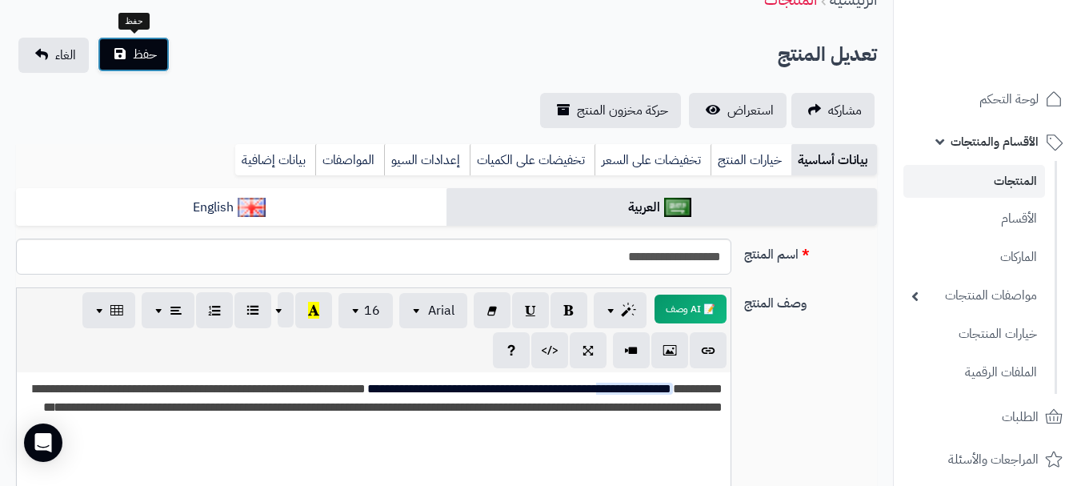
click at [158, 52] on button "حفظ" at bounding box center [134, 54] width 72 height 35
